Goal: Navigation & Orientation: Find specific page/section

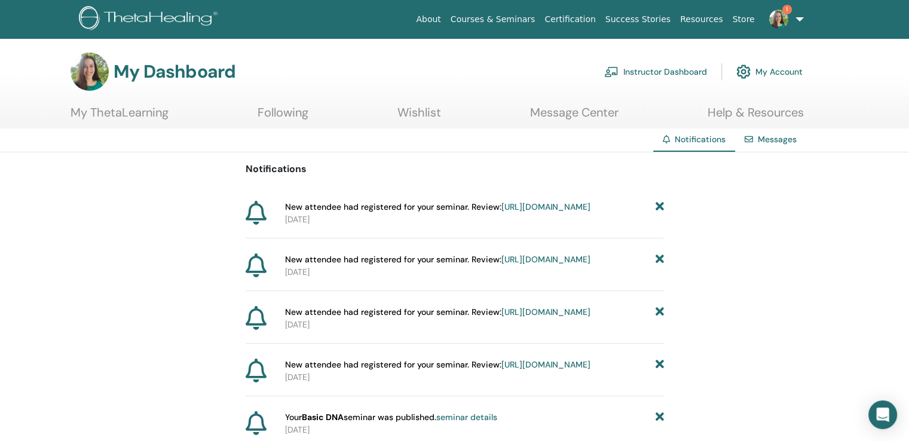
click at [769, 14] on span "1" at bounding box center [779, 19] width 29 height 10
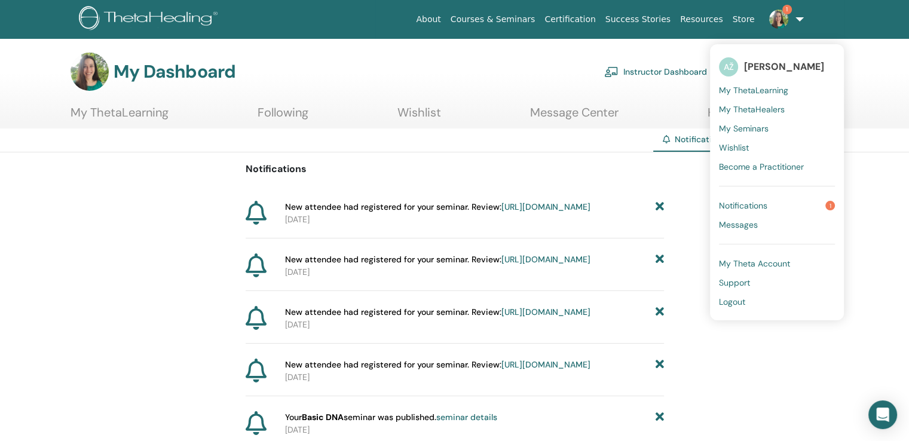
click at [774, 14] on img at bounding box center [778, 19] width 19 height 19
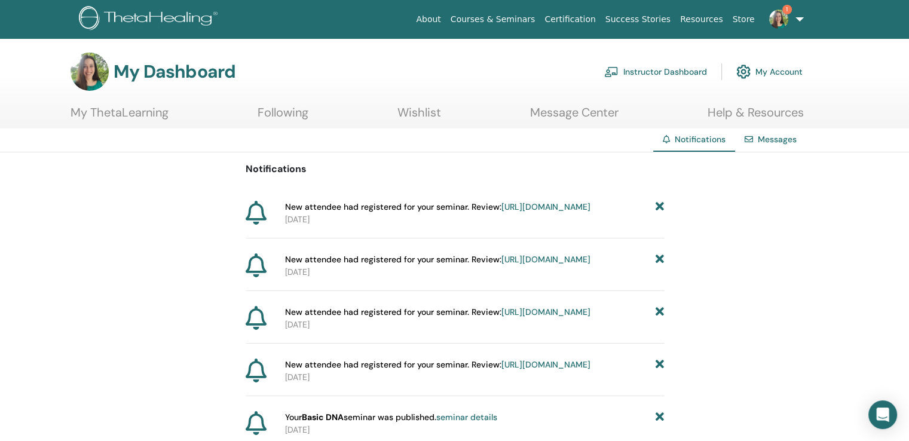
click at [774, 14] on img at bounding box center [778, 19] width 19 height 19
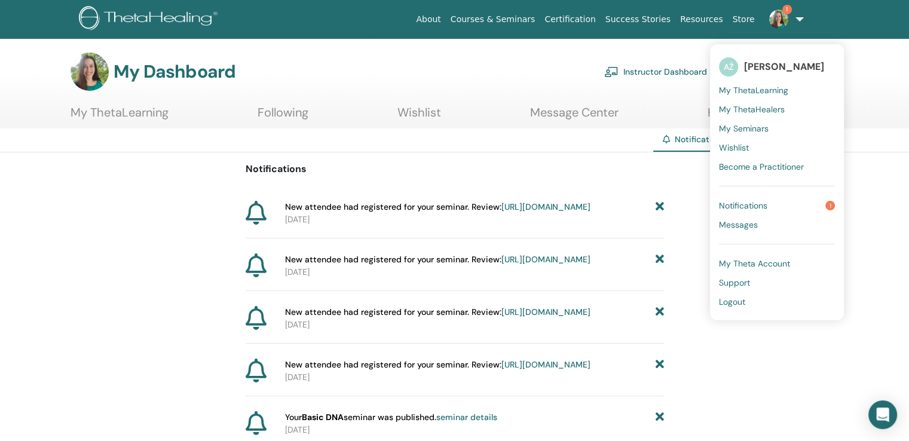
click at [756, 198] on link "Notifications 1" at bounding box center [777, 205] width 116 height 19
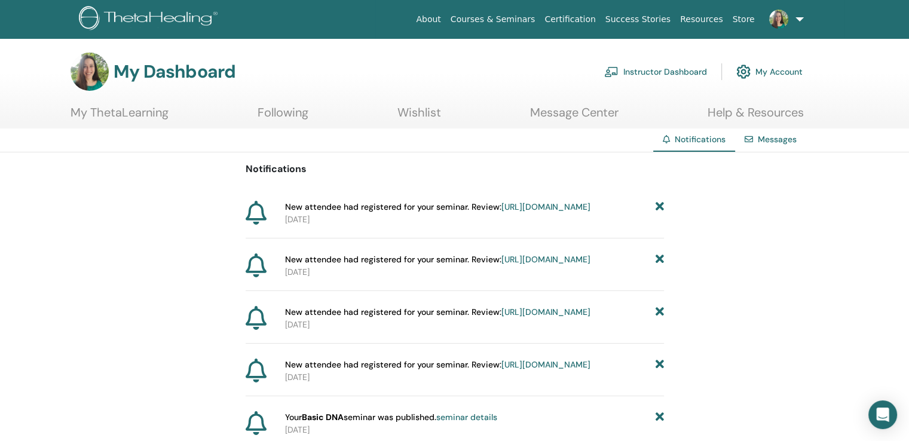
click at [696, 72] on link "Instructor Dashboard" at bounding box center [655, 72] width 103 height 26
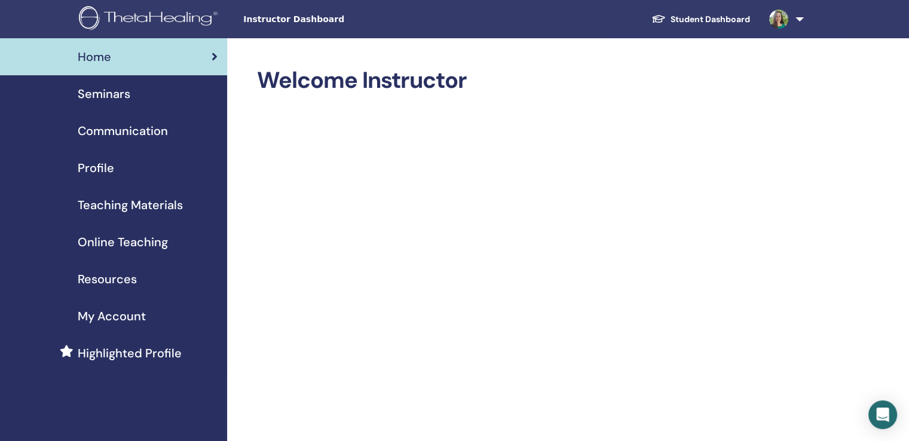
click at [84, 160] on span "Profile" at bounding box center [96, 168] width 36 height 18
